Goal: Task Accomplishment & Management: Complete application form

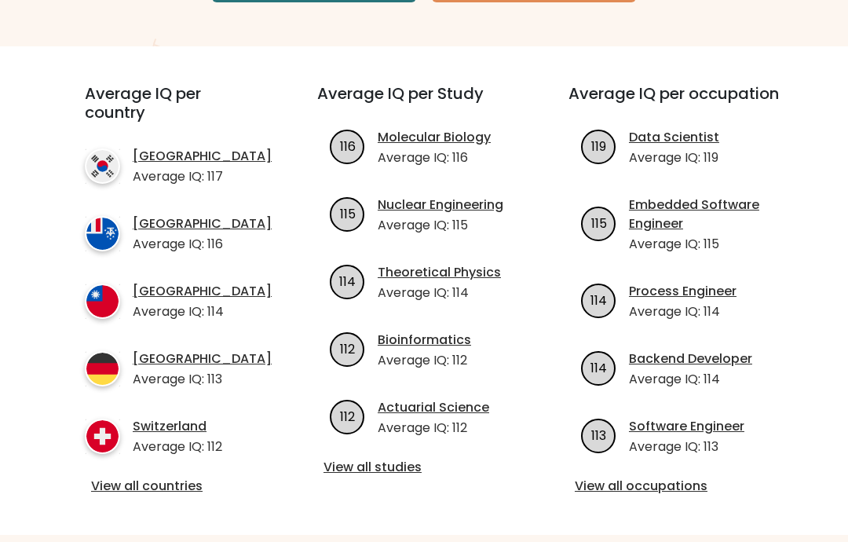
scroll to position [375, 0]
click at [174, 495] on link "View all countries" at bounding box center [172, 486] width 163 height 19
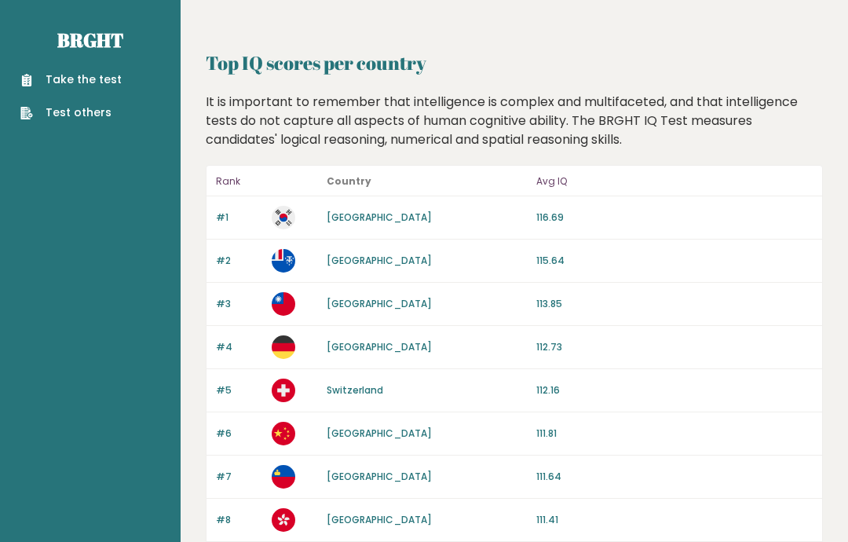
click at [106, 78] on link "Take the test" at bounding box center [70, 79] width 101 height 16
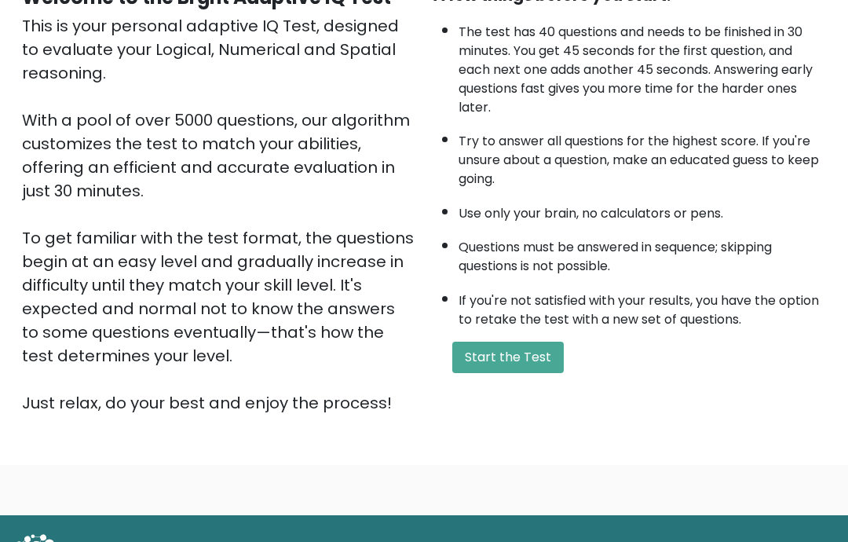
scroll to position [185, 0]
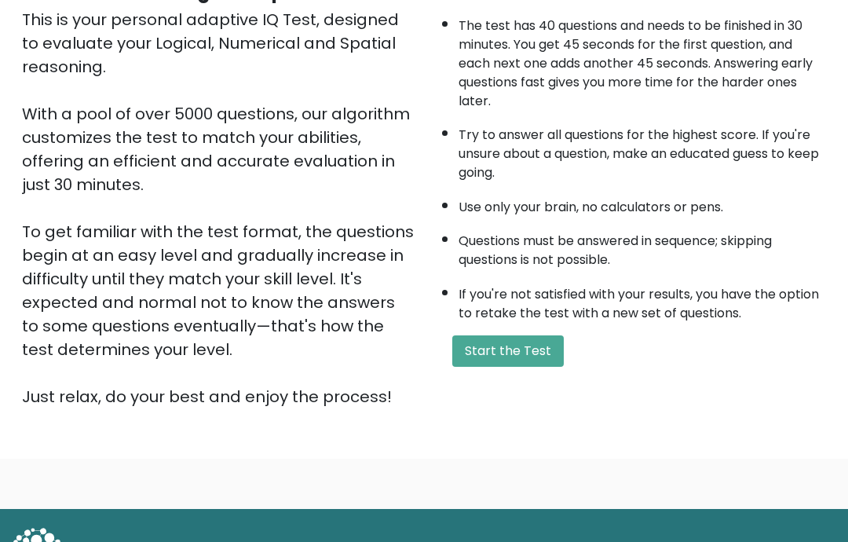
click at [544, 360] on button "Start the Test" at bounding box center [507, 350] width 111 height 31
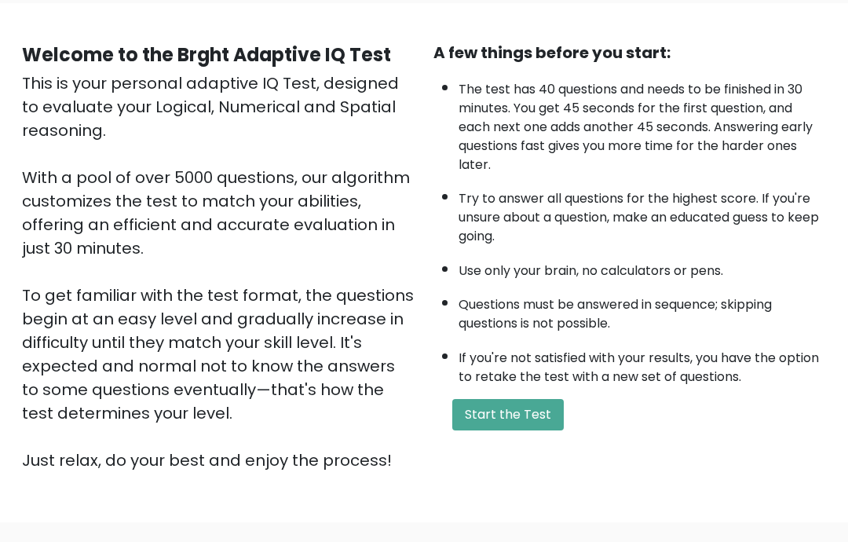
scroll to position [0, 0]
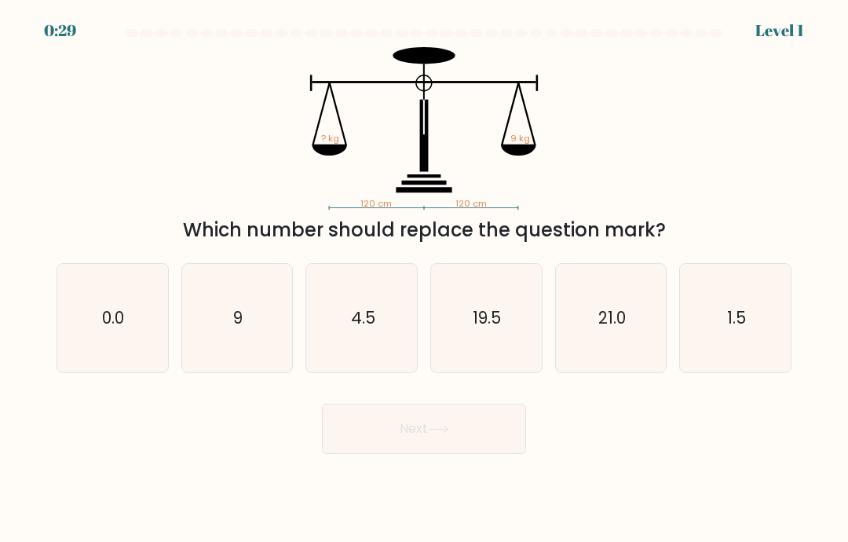
click at [224, 346] on icon "9" at bounding box center [237, 318] width 108 height 108
click at [424, 279] on input "b. 9" at bounding box center [424, 275] width 1 height 8
radio input "true"
click at [409, 454] on button "Next" at bounding box center [424, 429] width 204 height 50
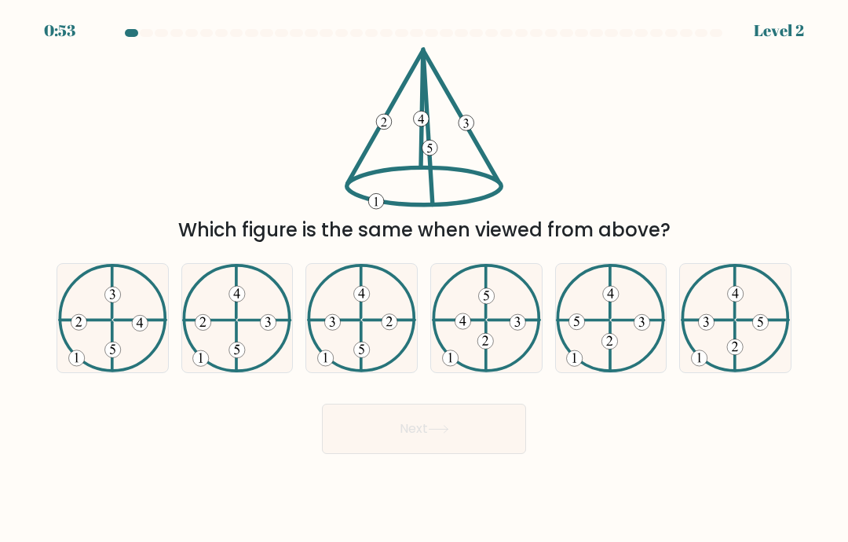
click at [225, 349] on icon at bounding box center [236, 318] width 109 height 108
click at [424, 279] on input "b." at bounding box center [424, 275] width 1 height 8
radio input "true"
click at [405, 454] on button "Next" at bounding box center [424, 429] width 204 height 50
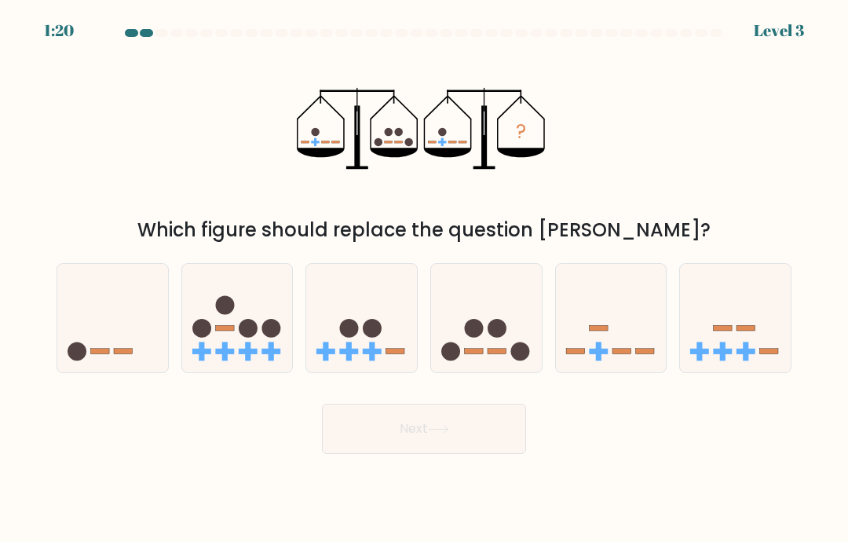
click at [469, 354] on rect at bounding box center [474, 351] width 19 height 5
click at [425, 279] on input "d." at bounding box center [424, 275] width 1 height 8
radio input "true"
click at [459, 444] on button "Next" at bounding box center [424, 429] width 204 height 50
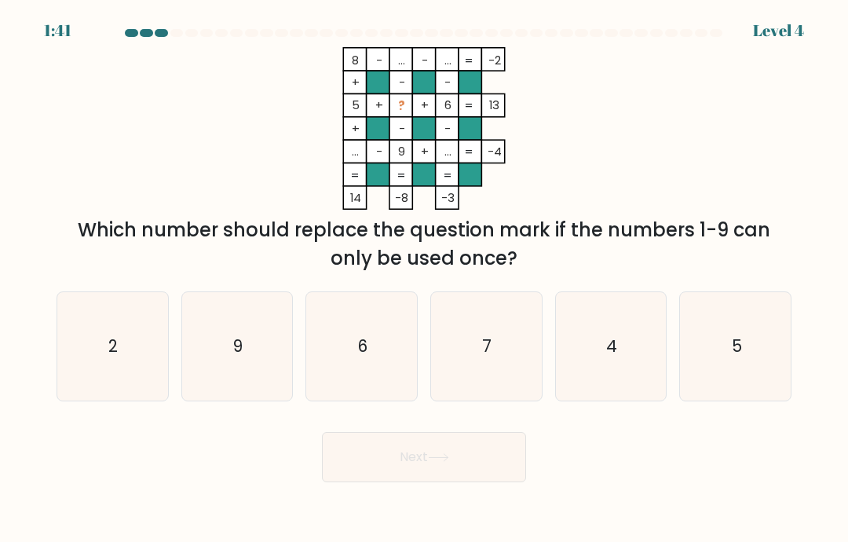
click at [102, 400] on icon "2" at bounding box center [112, 346] width 108 height 108
click at [424, 279] on input "a. 2" at bounding box center [424, 275] width 1 height 8
radio input "true"
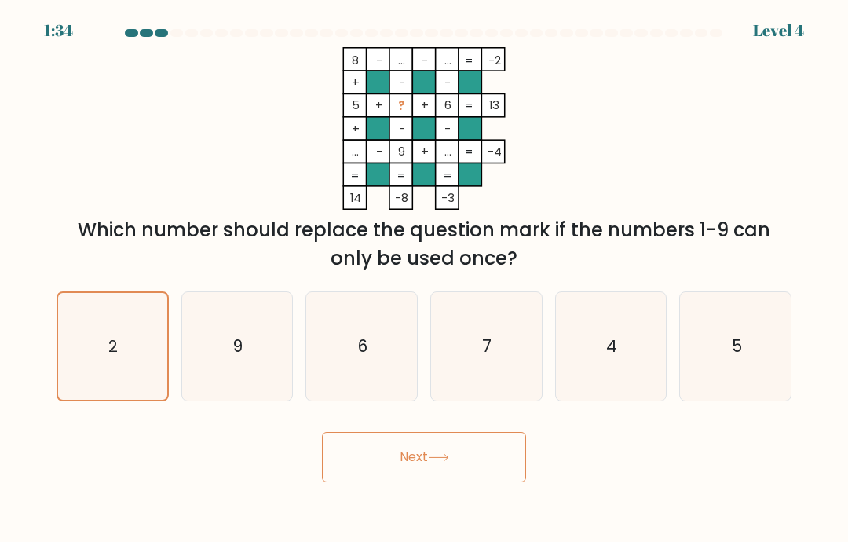
click at [440, 462] on icon at bounding box center [438, 457] width 21 height 9
click at [418, 468] on button "Next" at bounding box center [424, 457] width 204 height 50
click at [440, 440] on button "Next" at bounding box center [424, 457] width 204 height 50
click at [427, 437] on button "Next" at bounding box center [424, 457] width 204 height 50
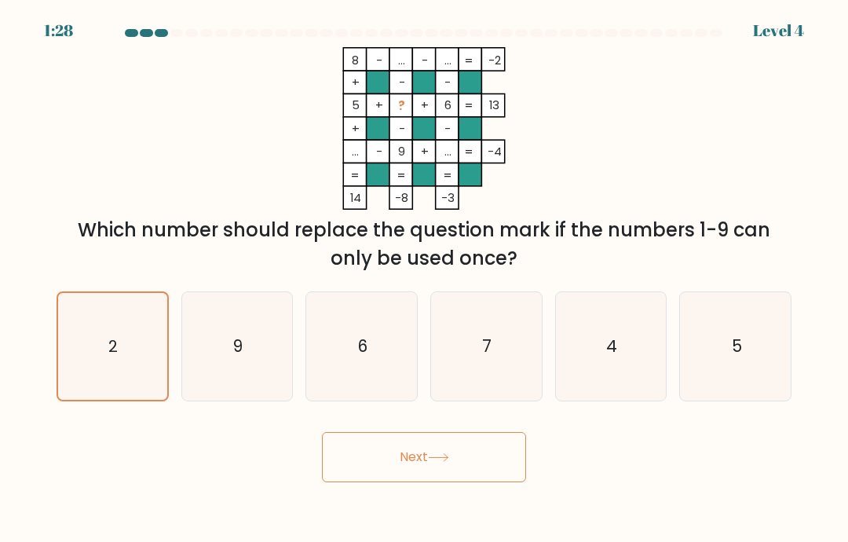
scroll to position [0, 0]
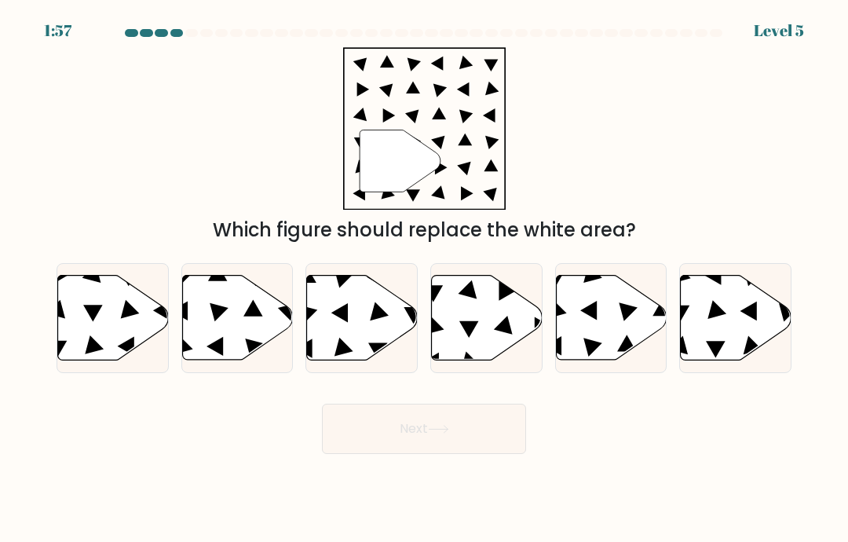
click at [477, 319] on icon at bounding box center [487, 318] width 111 height 85
click at [425, 279] on input "d." at bounding box center [424, 275] width 1 height 8
radio input "true"
click at [459, 446] on button "Next" at bounding box center [424, 429] width 204 height 50
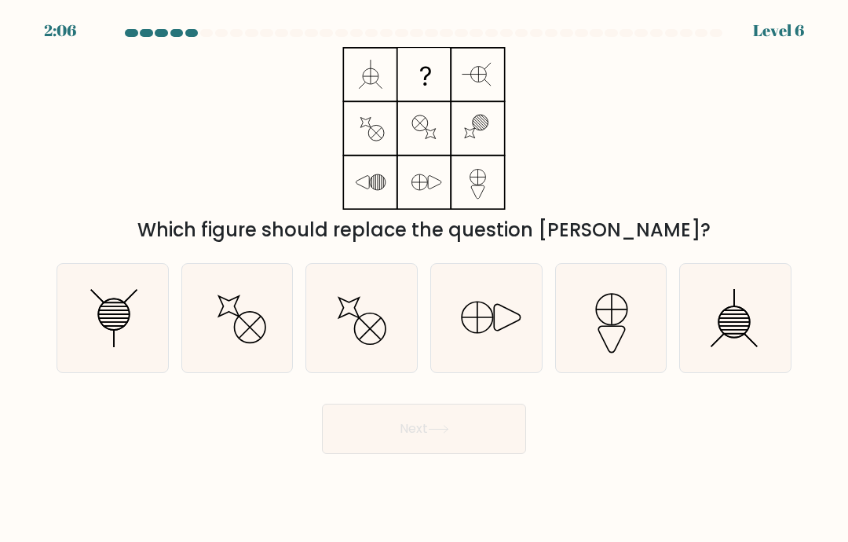
click at [116, 352] on icon at bounding box center [112, 318] width 108 height 108
click at [424, 279] on input "a." at bounding box center [424, 275] width 1 height 8
radio input "true"
click at [381, 454] on button "Next" at bounding box center [424, 429] width 204 height 50
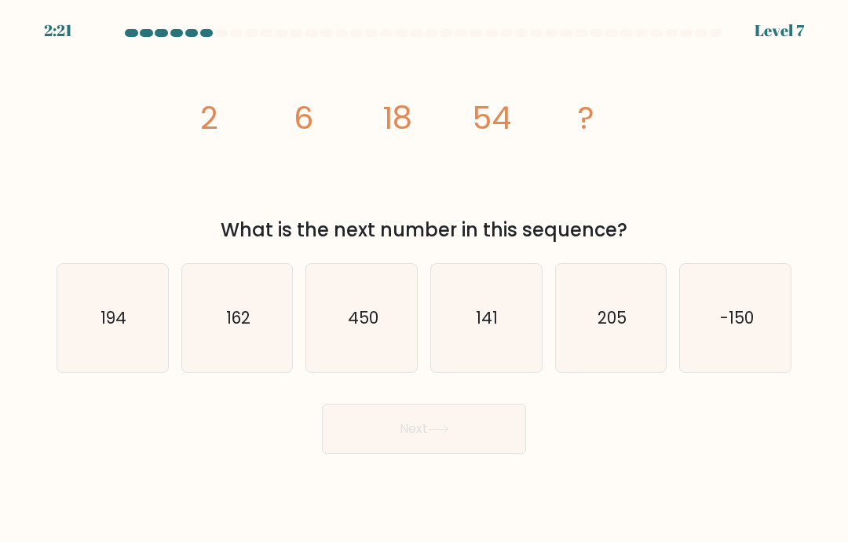
click at [237, 358] on icon "162" at bounding box center [237, 318] width 108 height 108
click at [424, 279] on input "b. 162" at bounding box center [424, 275] width 1 height 8
radio input "true"
click at [451, 454] on button "Next" at bounding box center [424, 429] width 204 height 50
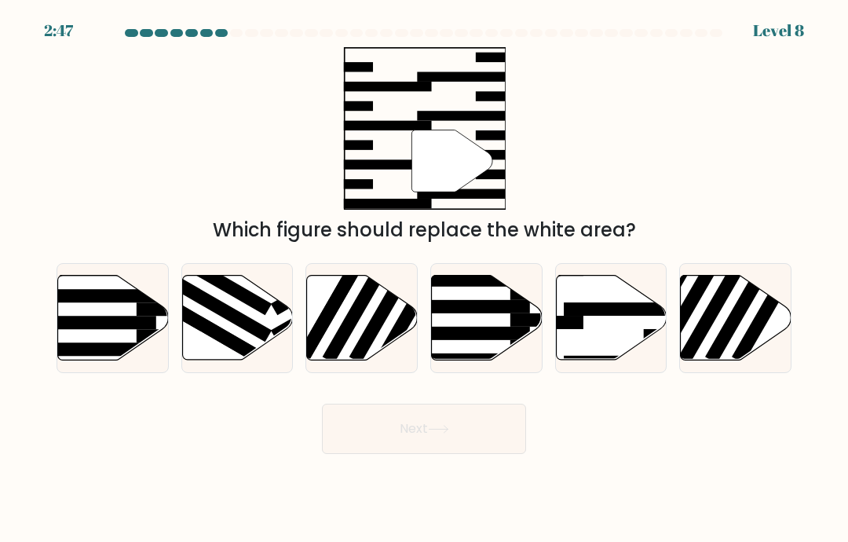
click at [602, 339] on icon at bounding box center [611, 318] width 111 height 85
click at [425, 279] on input "e." at bounding box center [424, 275] width 1 height 8
radio input "true"
click at [459, 443] on button "Next" at bounding box center [424, 429] width 204 height 50
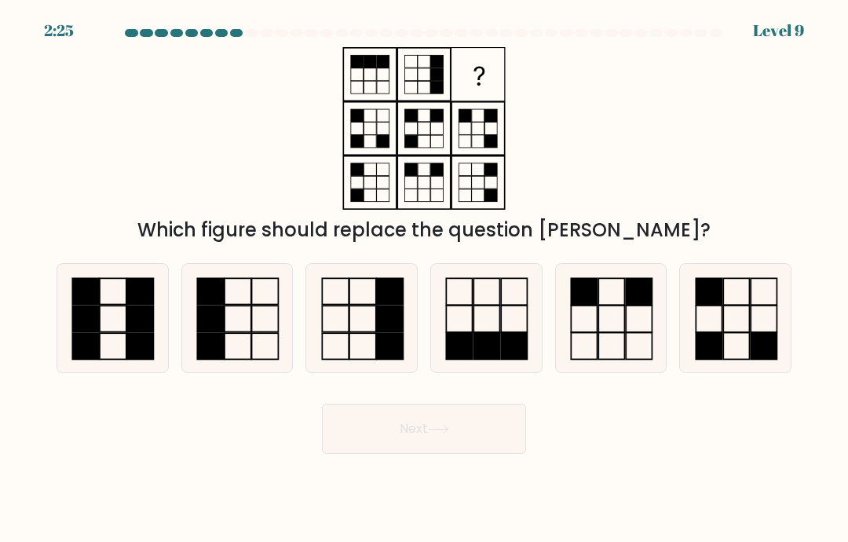
click at [478, 332] on rect at bounding box center [487, 318] width 26 height 27
click at [425, 279] on input "d." at bounding box center [424, 275] width 1 height 8
radio input "true"
click at [454, 454] on button "Next" at bounding box center [424, 429] width 204 height 50
click at [389, 454] on button "Next" at bounding box center [424, 429] width 204 height 50
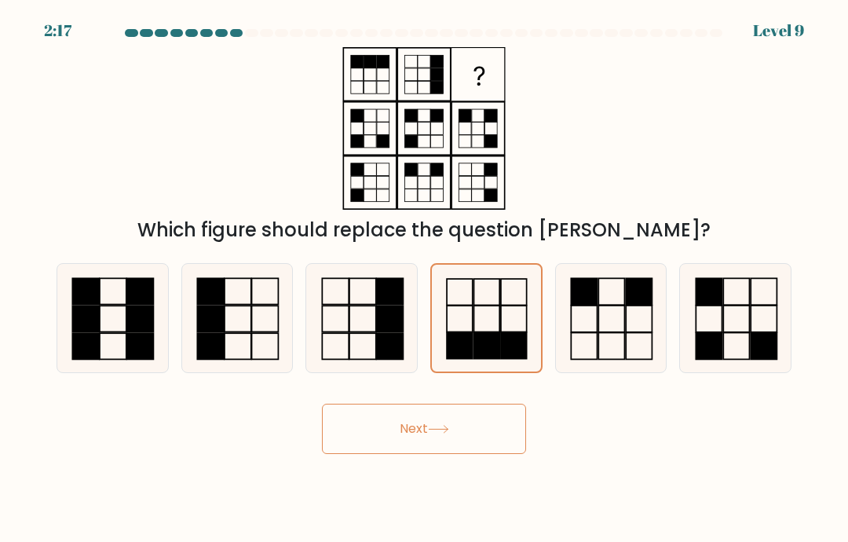
click at [369, 448] on button "Next" at bounding box center [424, 429] width 204 height 50
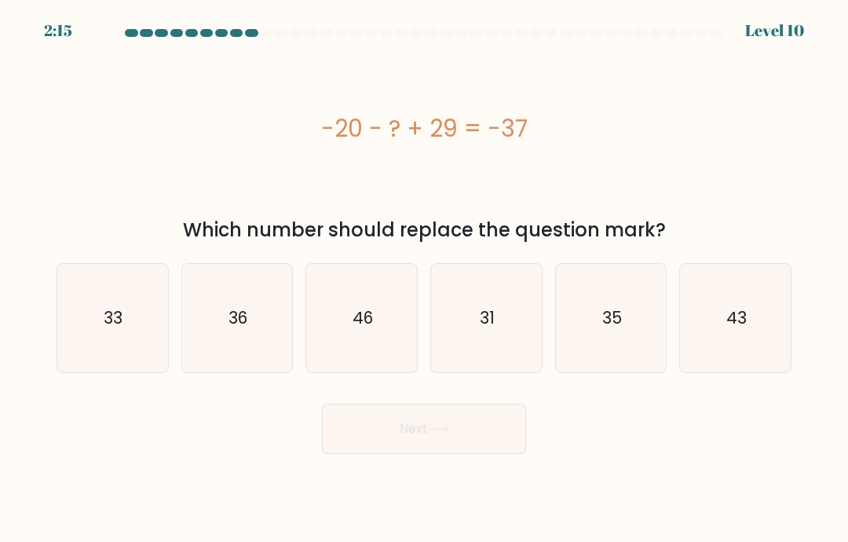
click at [388, 451] on button "Next" at bounding box center [424, 429] width 204 height 50
click at [359, 361] on icon "46" at bounding box center [362, 318] width 108 height 108
click at [424, 279] on input "c. 46" at bounding box center [424, 275] width 1 height 8
radio input "true"
click at [466, 443] on button "Next" at bounding box center [424, 429] width 204 height 50
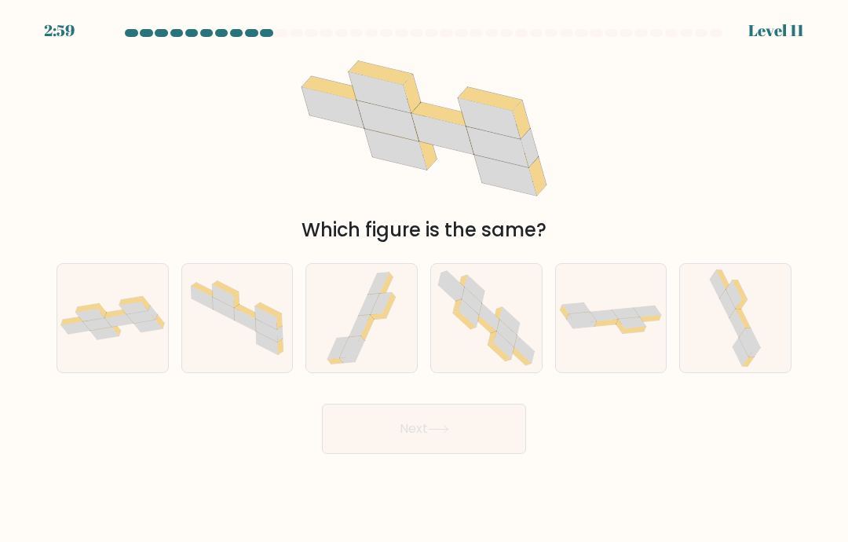
click at [126, 339] on icon at bounding box center [112, 317] width 111 height 43
click at [424, 279] on input "a." at bounding box center [424, 275] width 1 height 8
radio input "true"
click at [446, 454] on button "Next" at bounding box center [424, 429] width 204 height 50
click at [426, 440] on button "Next" at bounding box center [424, 429] width 204 height 50
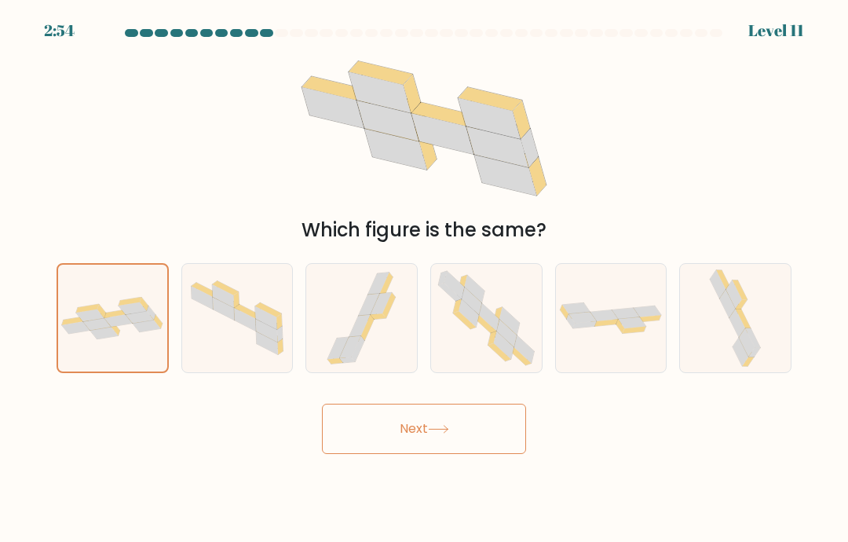
click at [444, 454] on button "Next" at bounding box center [424, 429] width 204 height 50
click at [484, 404] on button "Next" at bounding box center [424, 429] width 204 height 50
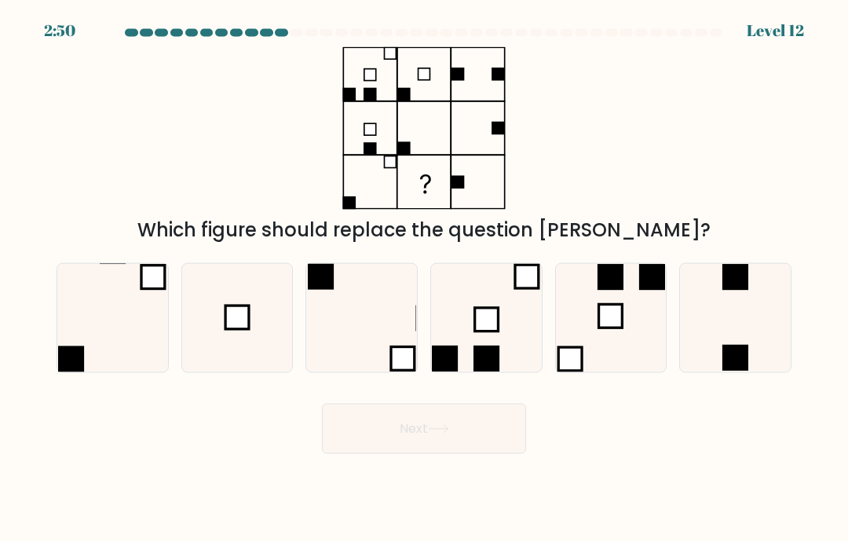
scroll to position [0, 0]
click at [259, 366] on icon at bounding box center [237, 318] width 108 height 108
click at [424, 279] on input "b." at bounding box center [424, 275] width 1 height 8
radio input "true"
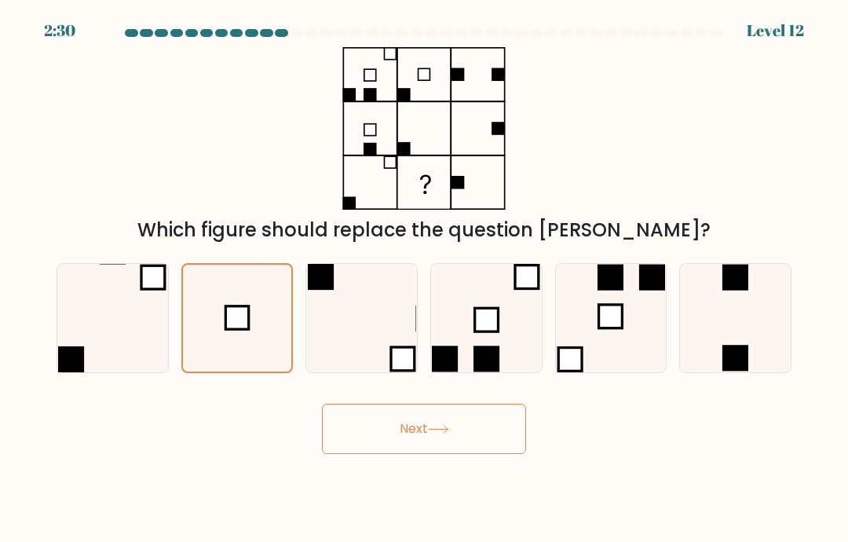
click at [440, 453] on button "Next" at bounding box center [424, 429] width 204 height 50
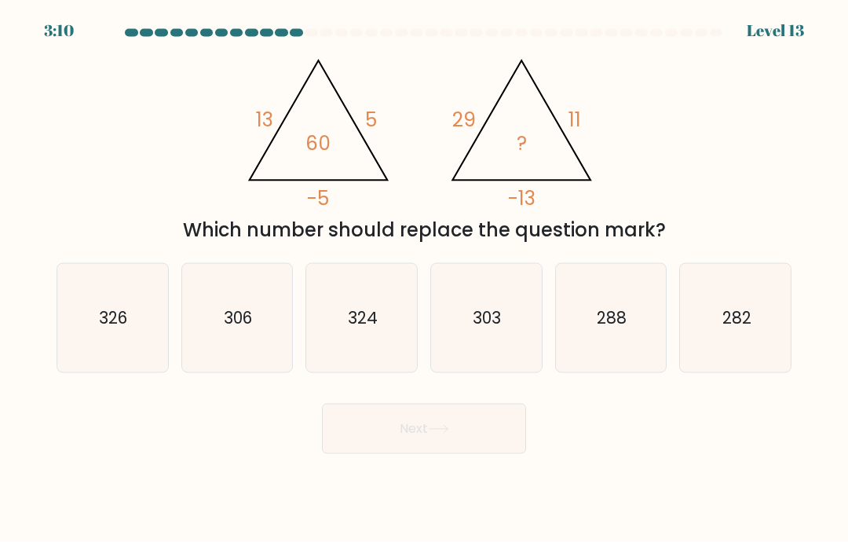
scroll to position [13, 0]
click at [261, 363] on icon "306" at bounding box center [237, 318] width 108 height 108
click at [424, 279] on input "b. 306" at bounding box center [424, 275] width 1 height 8
radio input "true"
click at [453, 454] on button "Next" at bounding box center [424, 429] width 204 height 50
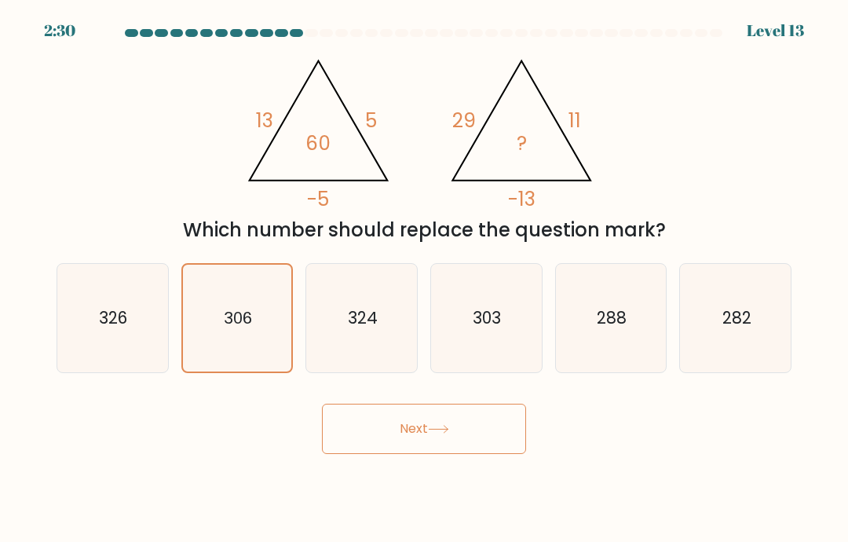
click at [464, 428] on button "Next" at bounding box center [424, 429] width 204 height 50
click at [470, 450] on button "Next" at bounding box center [424, 429] width 204 height 50
click at [440, 439] on button "Next" at bounding box center [424, 429] width 204 height 50
click at [432, 433] on icon at bounding box center [438, 429] width 21 height 9
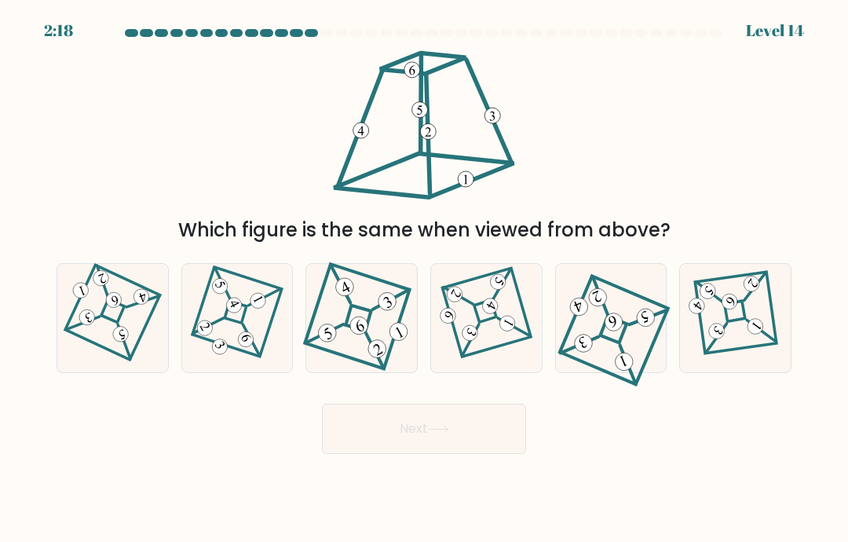
click at [616, 361] on icon at bounding box center [610, 318] width 97 height 86
click at [425, 279] on input "e." at bounding box center [424, 275] width 1 height 8
radio input "true"
click at [414, 445] on button "Next" at bounding box center [424, 429] width 204 height 50
click at [473, 454] on button "Next" at bounding box center [424, 429] width 204 height 50
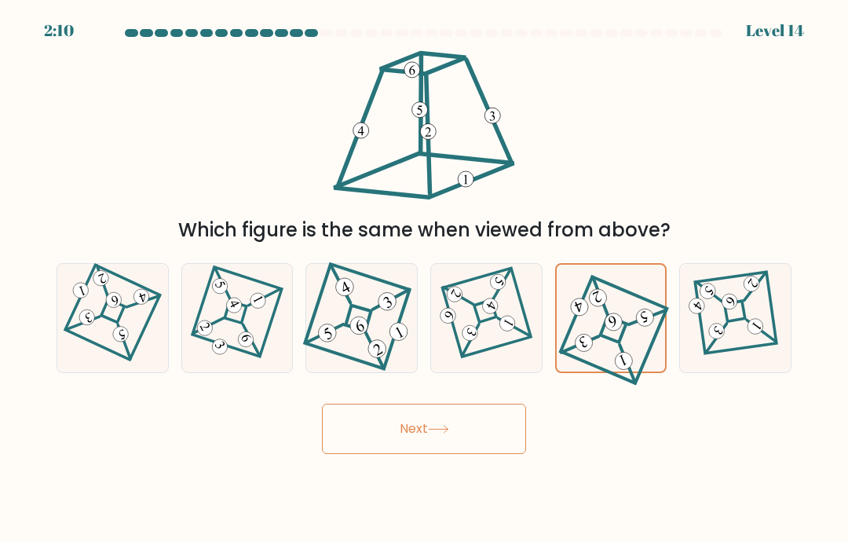
click at [465, 448] on button "Next" at bounding box center [424, 429] width 204 height 50
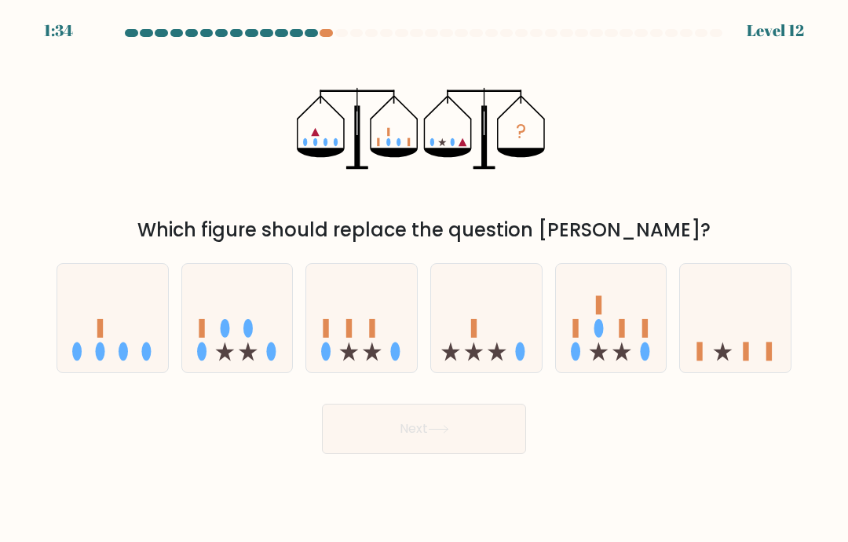
click at [732, 313] on icon at bounding box center [735, 318] width 111 height 92
click at [425, 279] on input "f." at bounding box center [424, 275] width 1 height 8
radio input "true"
click at [492, 446] on button "Next" at bounding box center [424, 429] width 204 height 50
click at [438, 437] on button "Next" at bounding box center [424, 429] width 204 height 50
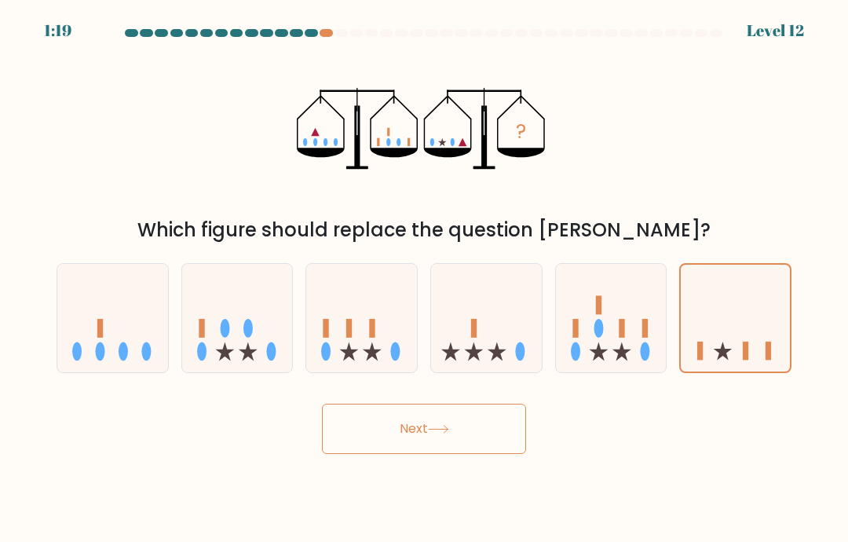
click at [388, 454] on button "Next" at bounding box center [424, 429] width 204 height 50
click at [462, 454] on button "Next" at bounding box center [424, 429] width 204 height 50
click at [447, 433] on icon at bounding box center [438, 429] width 21 height 9
click at [465, 454] on button "Next" at bounding box center [424, 429] width 204 height 50
click at [413, 444] on button "Next" at bounding box center [424, 429] width 204 height 50
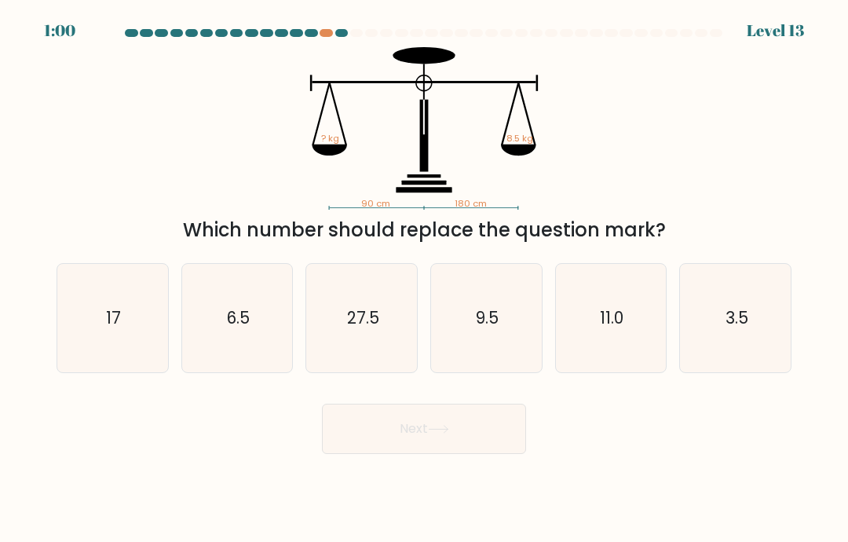
click at [323, 39] on div at bounding box center [424, 36] width 754 height 14
